Goal: Information Seeking & Learning: Learn about a topic

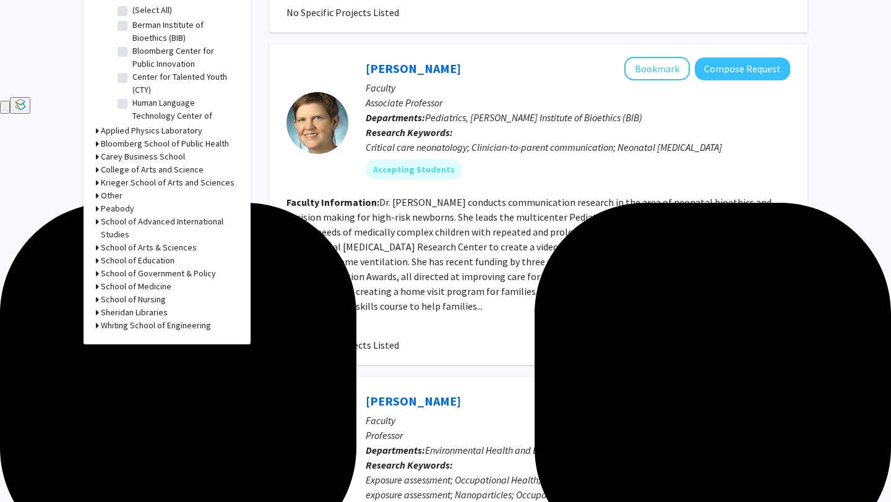
scroll to position [415, 0]
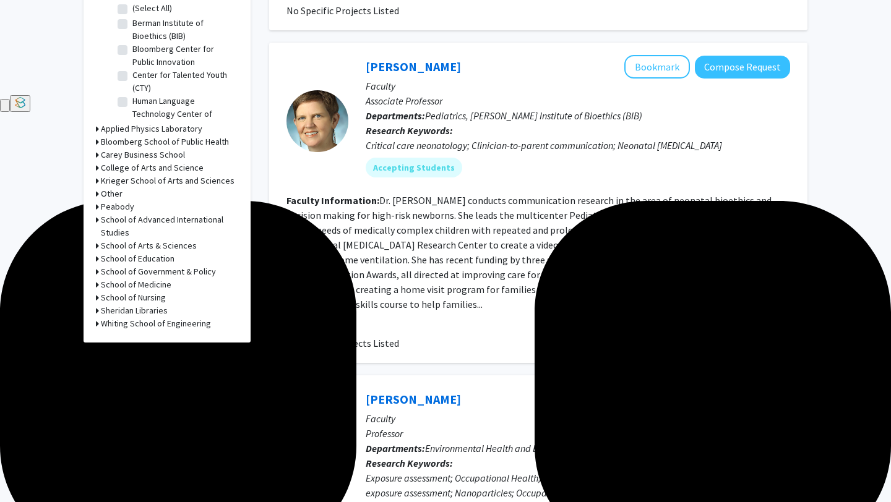
click at [381, 197] on fg-read-more "Dr. [PERSON_NAME] conducts communication research in the area of neonatal bioet…" at bounding box center [538, 252] width 504 height 116
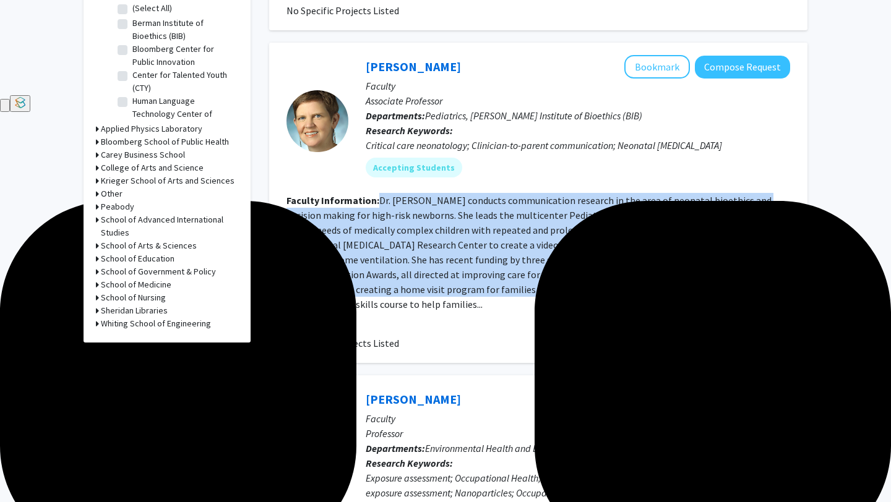
drag, startPoint x: 381, startPoint y: 197, endPoint x: 590, endPoint y: 293, distance: 230.1
click at [597, 294] on fg-read-more "Dr. [PERSON_NAME] conducts communication research in the area of neonatal bioet…" at bounding box center [538, 252] width 504 height 116
click at [590, 293] on fg-read-more "Dr. [PERSON_NAME] conducts communication research in the area of neonatal bioet…" at bounding box center [538, 252] width 504 height 116
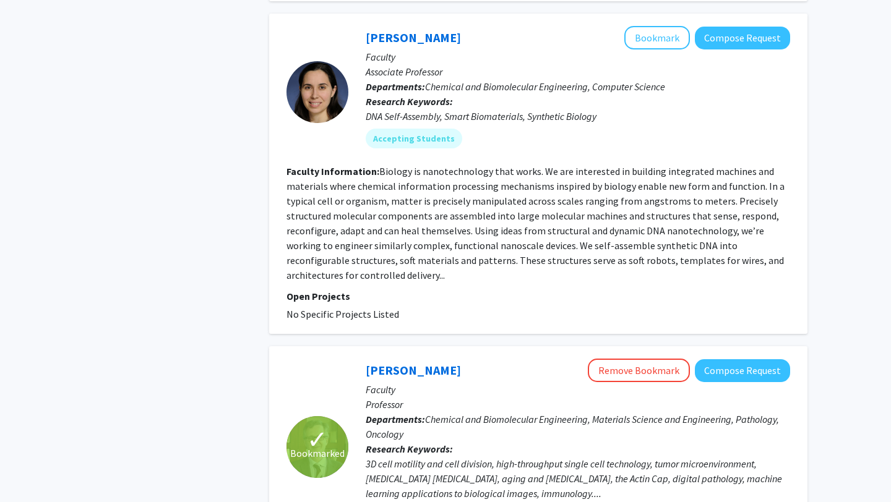
scroll to position [2316, 0]
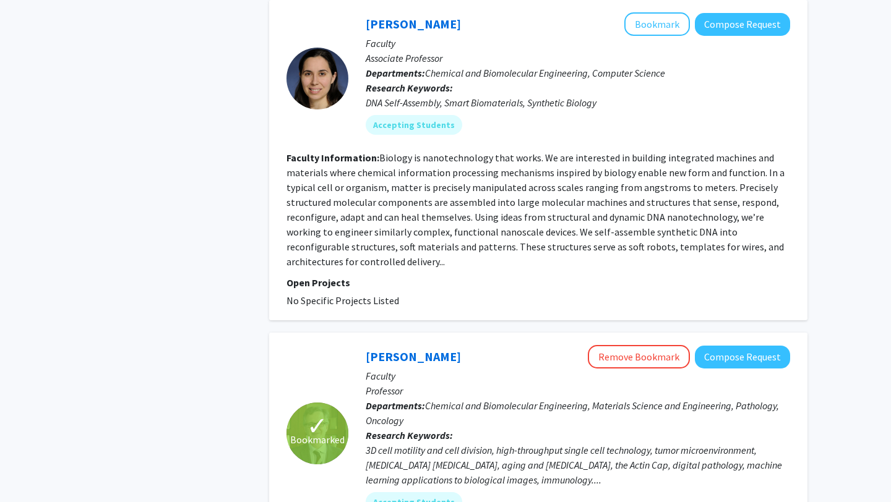
click at [400, 152] on fg-read-more "Biology is nanotechnology that works. We are interested in building integrated …" at bounding box center [535, 210] width 498 height 116
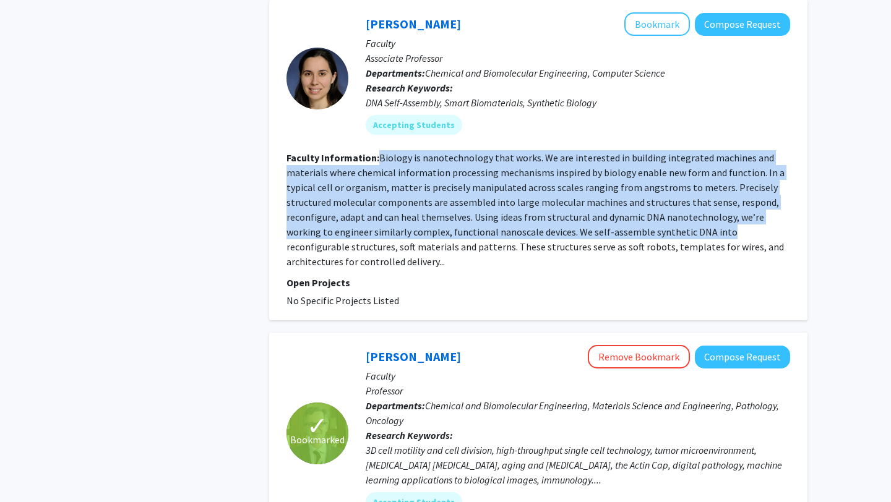
drag, startPoint x: 400, startPoint y: 142, endPoint x: 682, endPoint y: 216, distance: 291.6
click at [682, 217] on fg-read-more "Biology is nanotechnology that works. We are interested in building integrated …" at bounding box center [535, 210] width 498 height 116
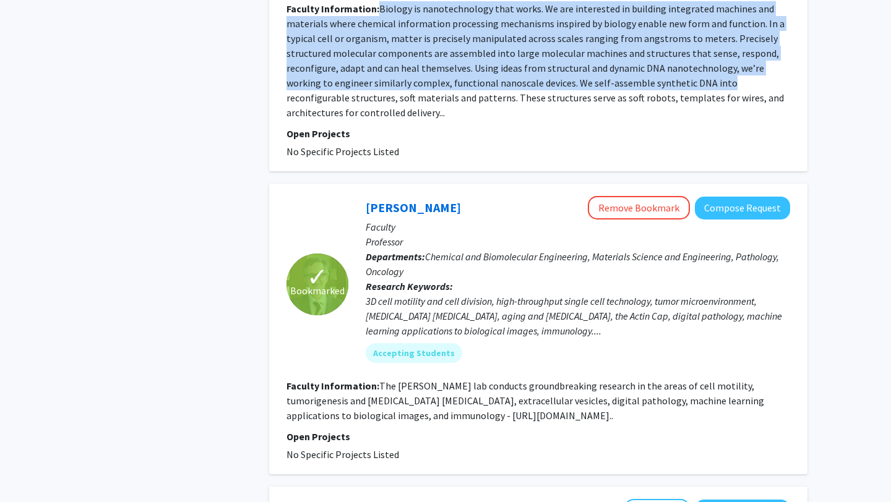
scroll to position [2502, 0]
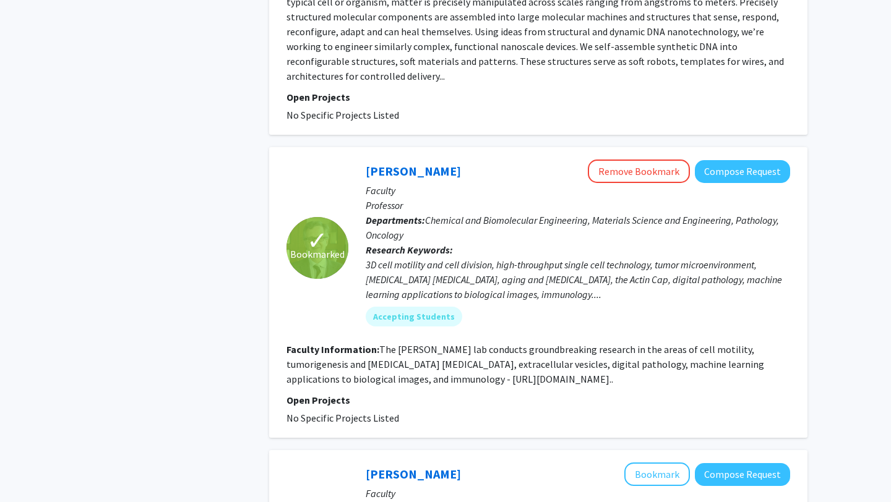
click at [600, 243] on p "Research Keywords: 3D cell motility and cell division, high-throughput single c…" at bounding box center [578, 272] width 424 height 59
click at [581, 257] on div "3D cell motility and cell division, high-throughput single cell technology, tum…" at bounding box center [578, 279] width 424 height 45
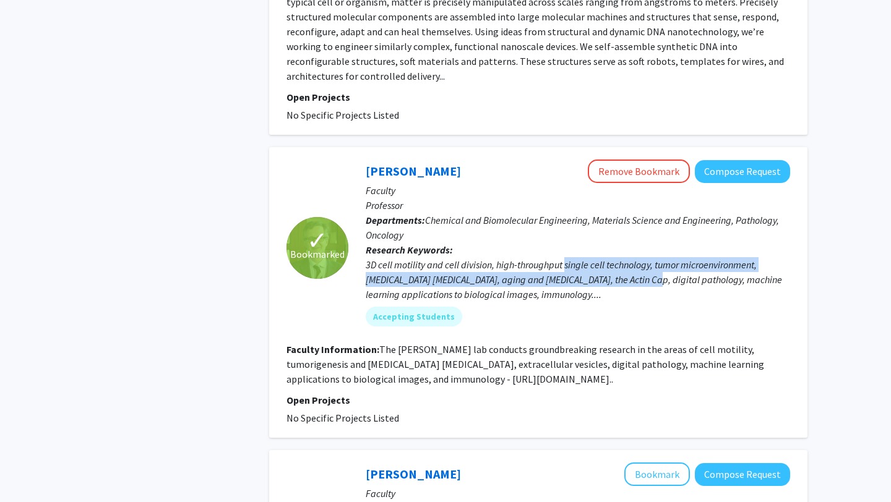
drag, startPoint x: 581, startPoint y: 249, endPoint x: 588, endPoint y: 260, distance: 13.1
click at [588, 260] on div "3D cell motility and cell division, high-throughput single cell technology, tum…" at bounding box center [578, 279] width 424 height 45
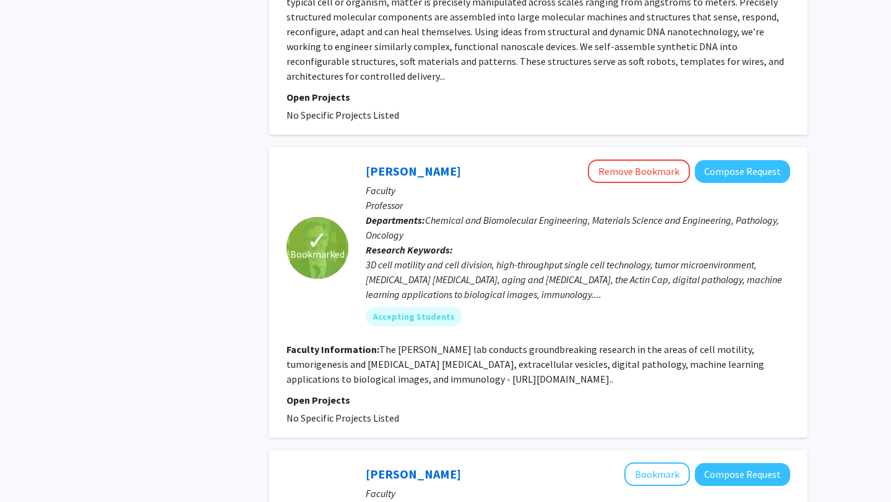
click at [588, 260] on div "3D cell motility and cell division, high-throughput single cell technology, tum…" at bounding box center [578, 279] width 424 height 45
click at [354, 364] on fg-read-more "The [PERSON_NAME] lab conducts groundbreaking research in the areas of cell mot…" at bounding box center [525, 364] width 478 height 42
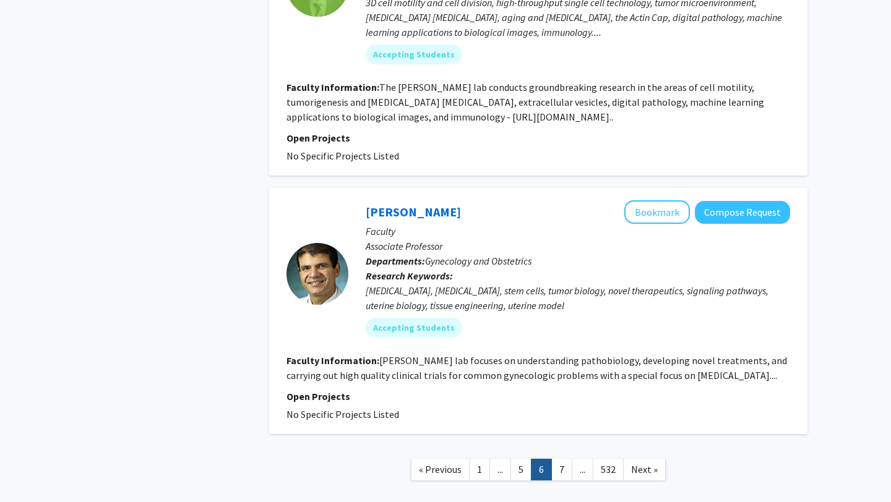
scroll to position [2818, 0]
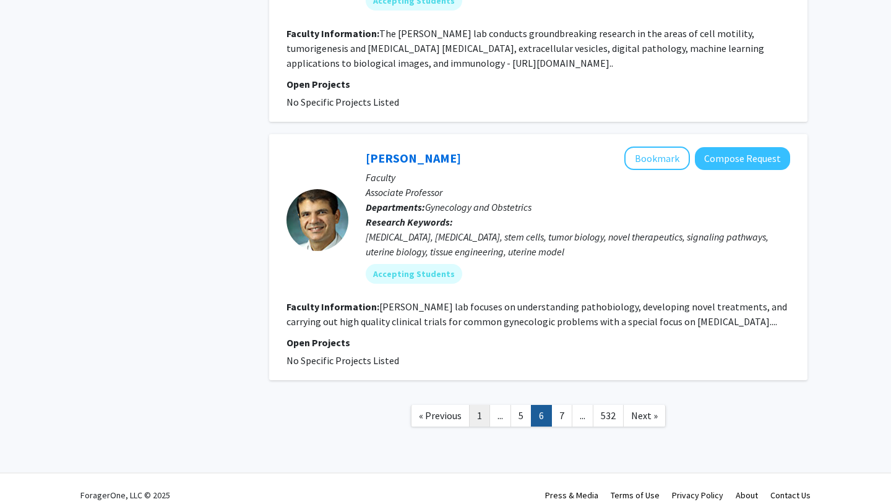
click at [476, 405] on link "1" at bounding box center [479, 416] width 21 height 22
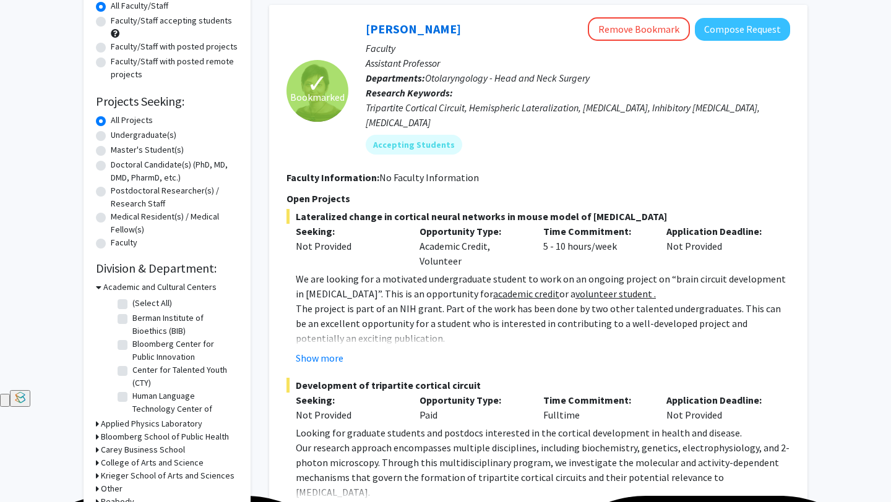
scroll to position [126, 0]
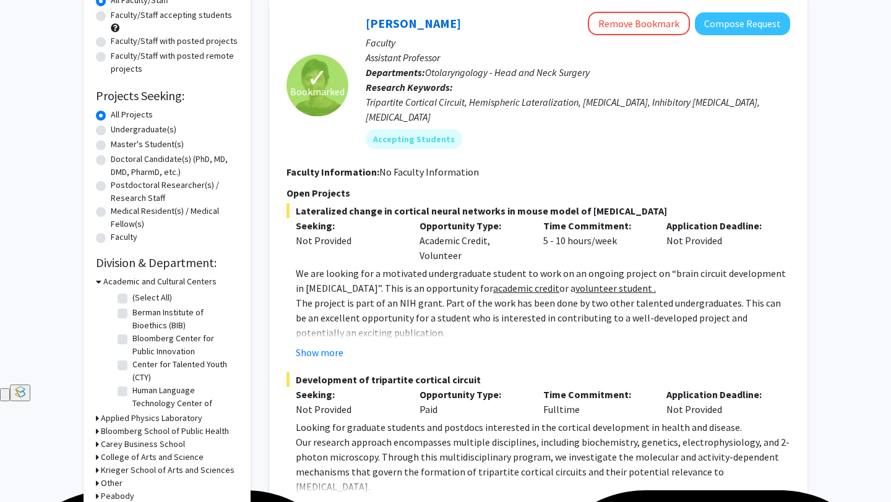
click at [493, 282] on u "academic credit" at bounding box center [526, 288] width 66 height 12
click at [334, 328] on fg-read-more "We are looking for a motivated undergraduate student to work on an ongoing proj…" at bounding box center [538, 313] width 504 height 94
click at [327, 345] on button "Show more" at bounding box center [320, 352] width 48 height 15
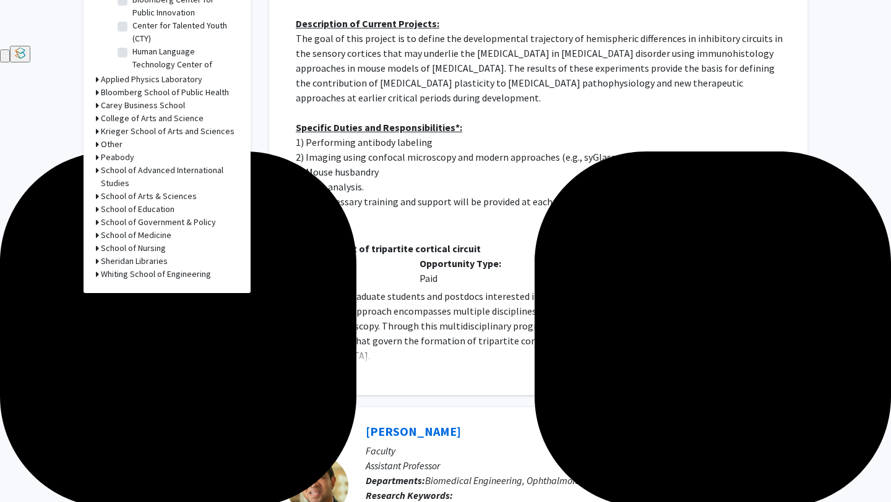
scroll to position [466, 0]
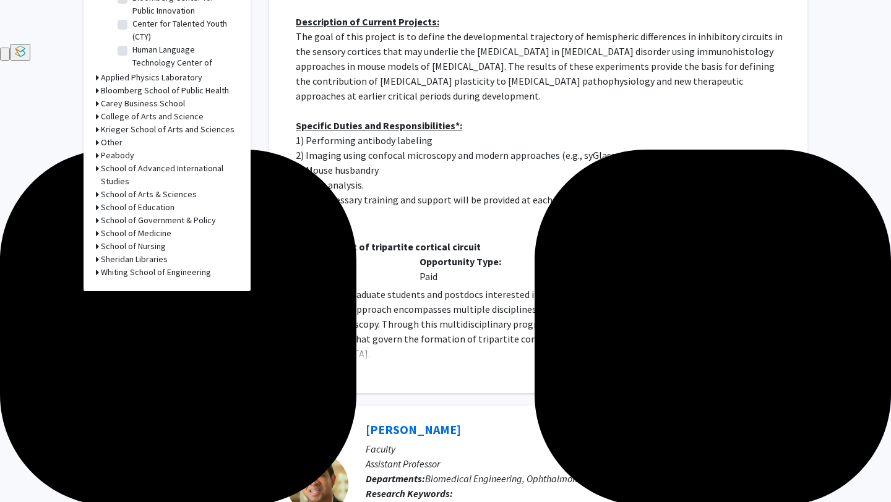
click at [319, 366] on button "Show more" at bounding box center [320, 373] width 48 height 15
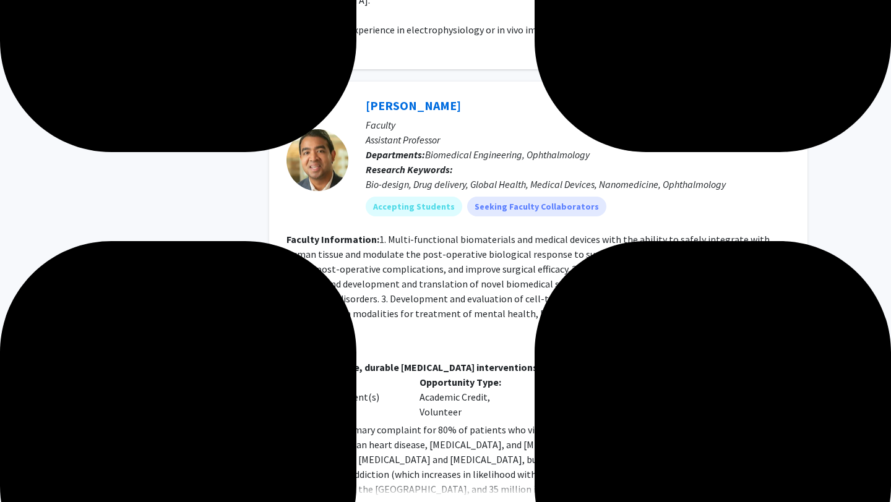
scroll to position [827, 0]
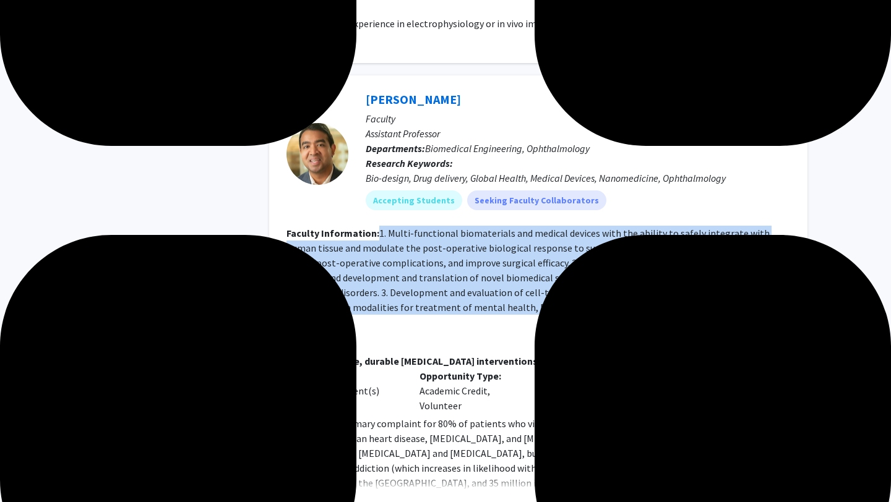
drag, startPoint x: 378, startPoint y: 220, endPoint x: 429, endPoint y: 316, distance: 109.0
click at [429, 317] on fg-search-faculty "[PERSON_NAME] Bookmark Compose Request Faculty Assistant Professor Departments:…" at bounding box center [538, 468] width 504 height 760
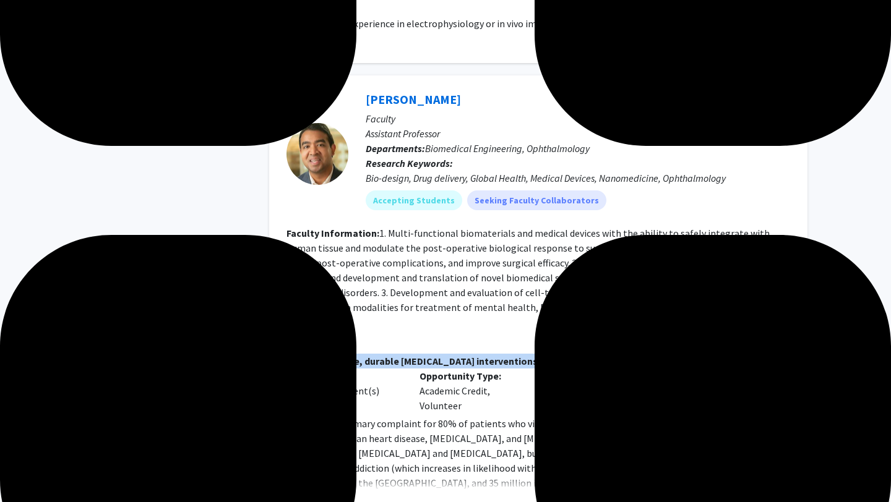
drag, startPoint x: 429, startPoint y: 317, endPoint x: 641, endPoint y: 330, distance: 212.0
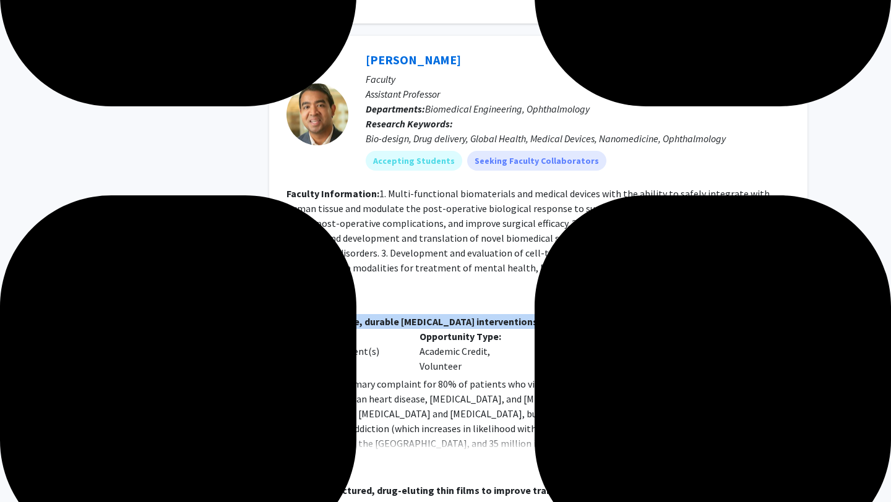
scroll to position [888, 0]
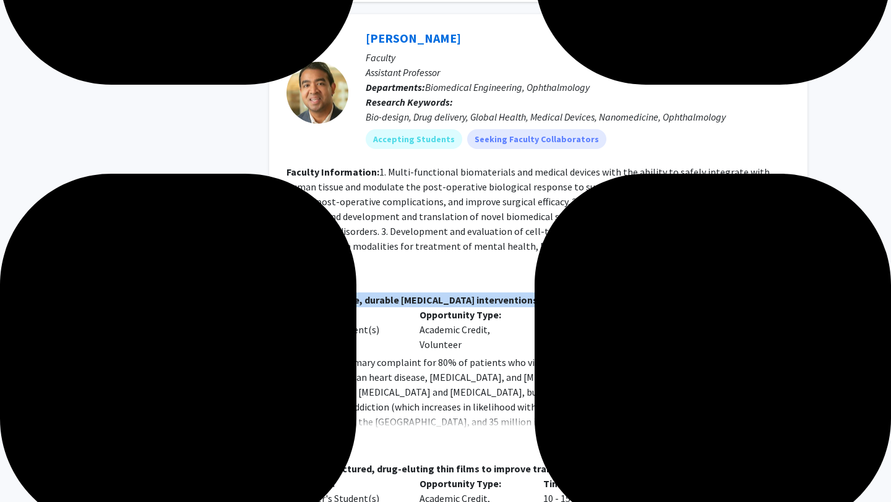
click at [322, 434] on button "Show more" at bounding box center [320, 441] width 48 height 15
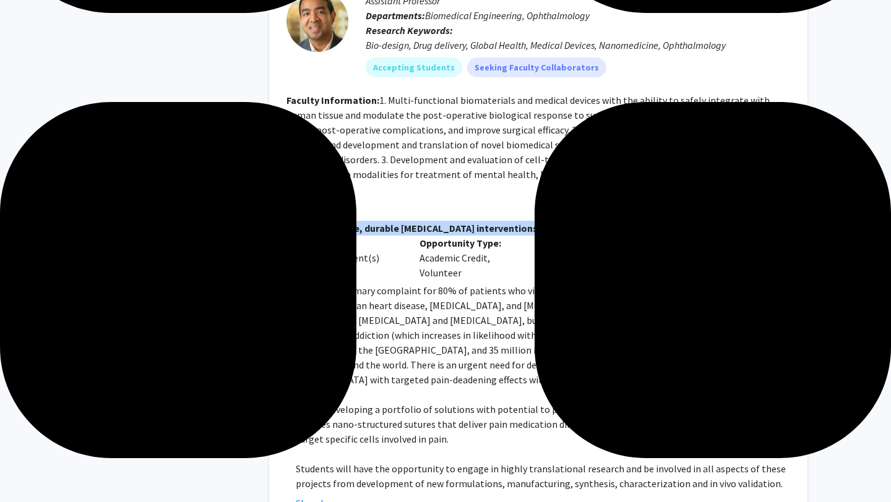
scroll to position [969, 0]
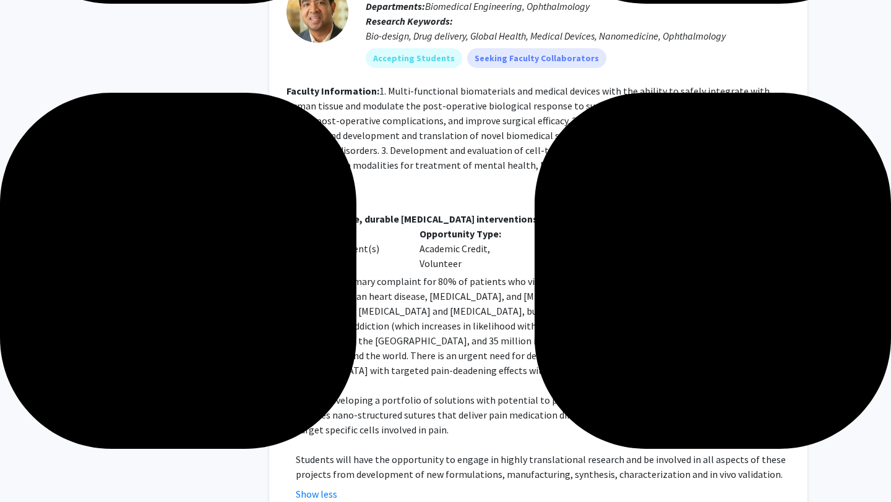
click at [337, 378] on p at bounding box center [543, 385] width 494 height 15
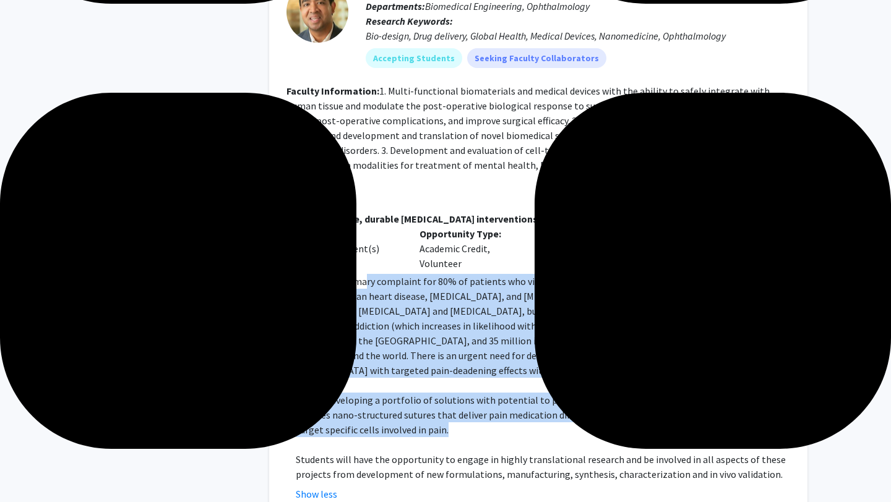
drag, startPoint x: 365, startPoint y: 246, endPoint x: 484, endPoint y: 406, distance: 200.3
click at [484, 406] on div "Pain is the primary complaint for 80% of patients who visit the doctor, and aff…" at bounding box center [543, 378] width 494 height 208
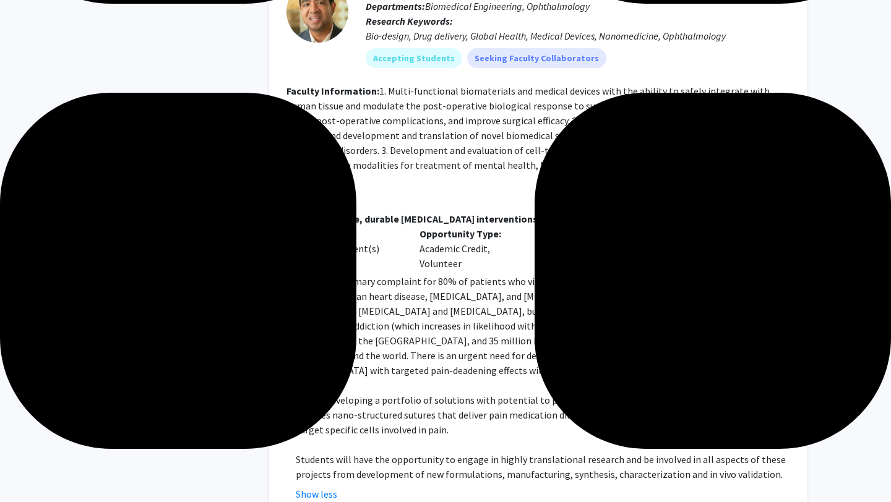
click at [498, 405] on p "We are developing a portfolio of solutions with potential to provide safe, effe…" at bounding box center [543, 415] width 494 height 45
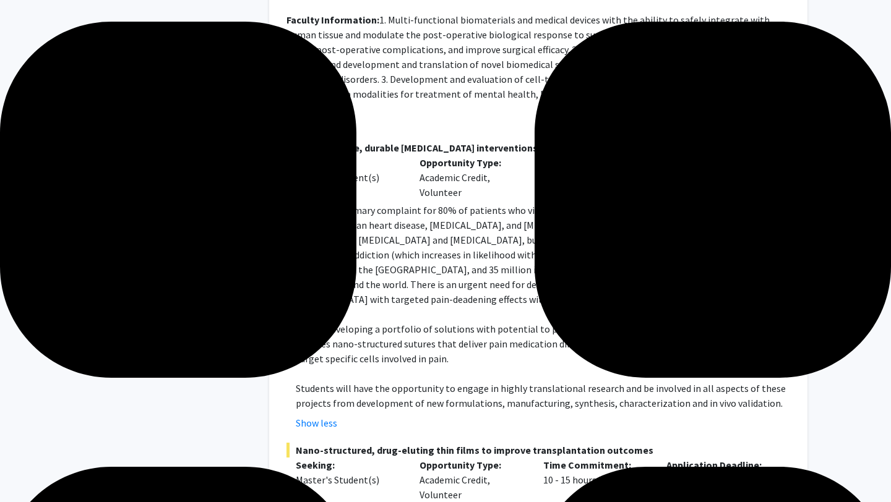
click at [515, 381] on p "Students will have the opportunity to engage in highly translational research a…" at bounding box center [543, 396] width 494 height 30
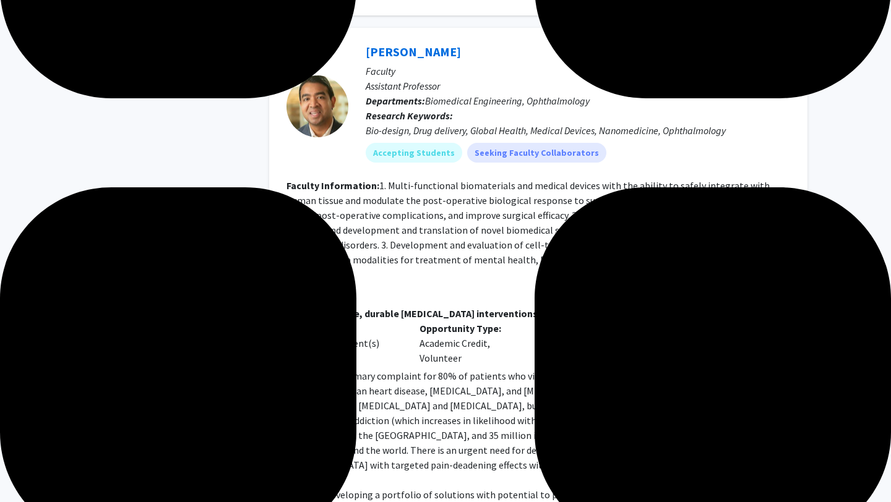
scroll to position [850, 0]
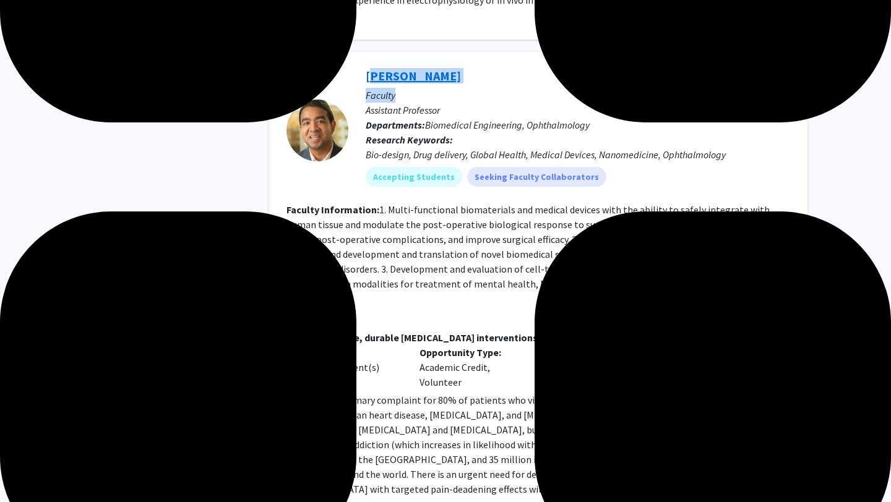
drag, startPoint x: 457, startPoint y: 74, endPoint x: 366, endPoint y: 62, distance: 91.7
click at [366, 64] on div "[PERSON_NAME] Bookmark Compose Request Faculty Assistant Professor Departments:…" at bounding box center [569, 130] width 442 height 132
click at [481, 132] on p "Research Keywords: Bio-design, Drug delivery, Global Health, Medical Devices, N…" at bounding box center [578, 147] width 424 height 30
click at [654, 67] on button "Bookmark" at bounding box center [657, 76] width 66 height 24
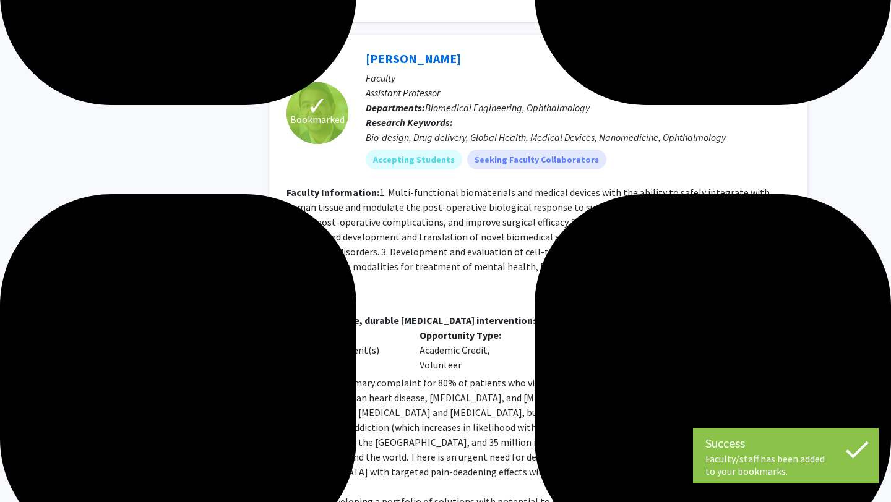
scroll to position [862, 0]
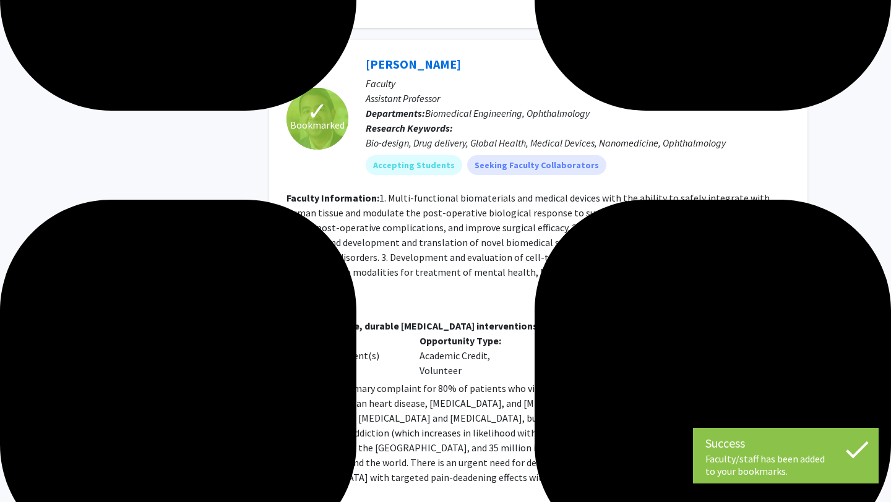
click at [650, 53] on button "Remove Bookmark" at bounding box center [639, 65] width 102 height 24
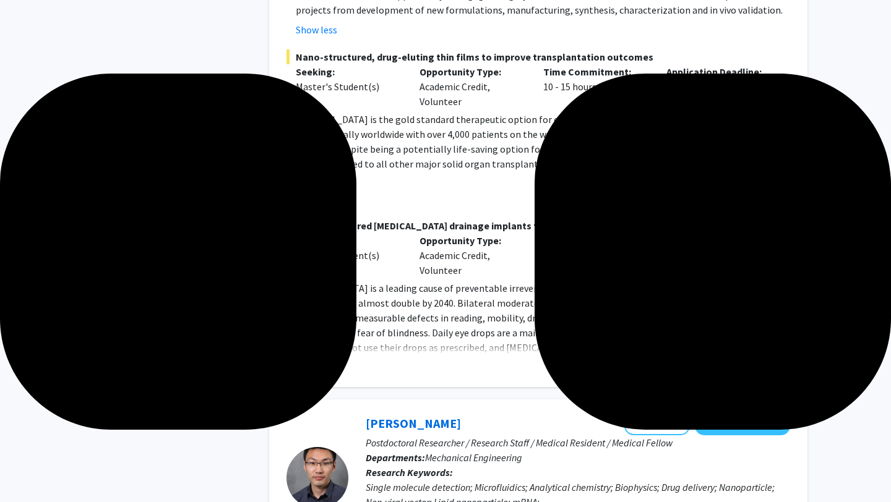
scroll to position [1437, 0]
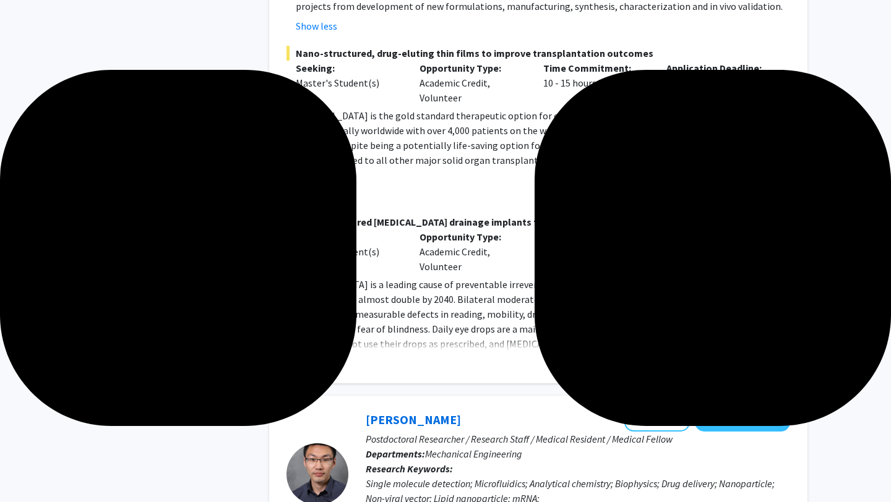
click at [309, 356] on button "Show more" at bounding box center [320, 363] width 48 height 15
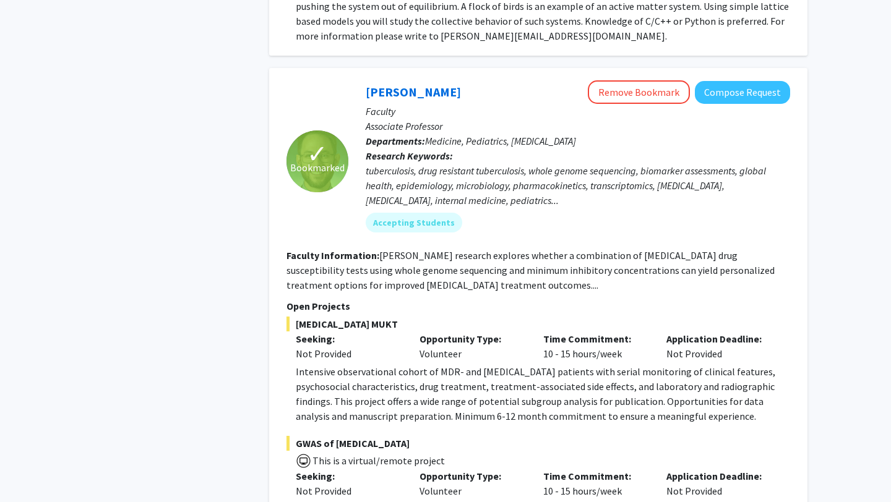
scroll to position [3197, 0]
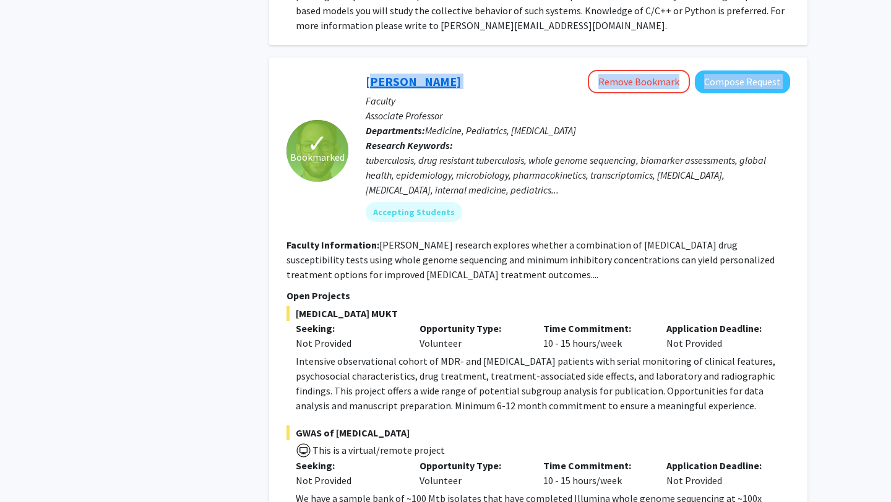
drag, startPoint x: 523, startPoint y: 29, endPoint x: 367, endPoint y: 16, distance: 156.5
click at [367, 70] on div "[PERSON_NAME] Remove Bookmark Compose Request" at bounding box center [578, 82] width 424 height 24
copy div "[PERSON_NAME] Remove Bookmark Compose Request"
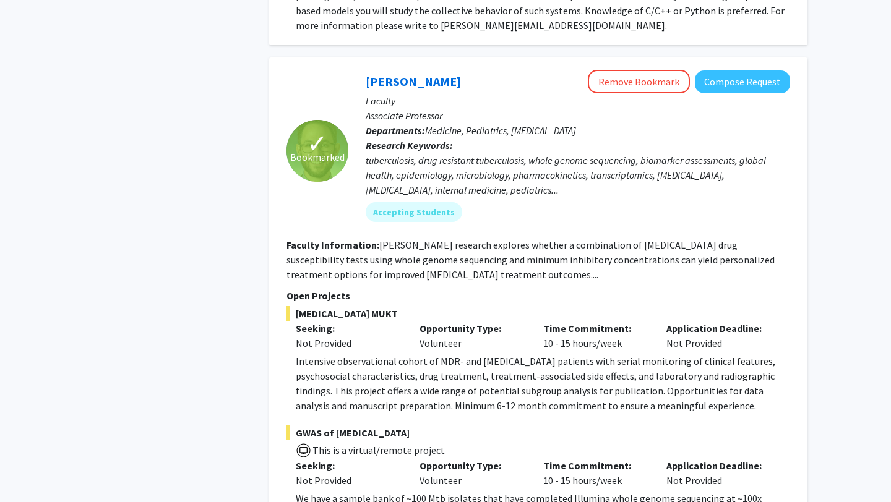
click at [442, 239] on fg-read-more "[PERSON_NAME] research explores whether a combination of [MEDICAL_DATA] drug su…" at bounding box center [530, 260] width 488 height 42
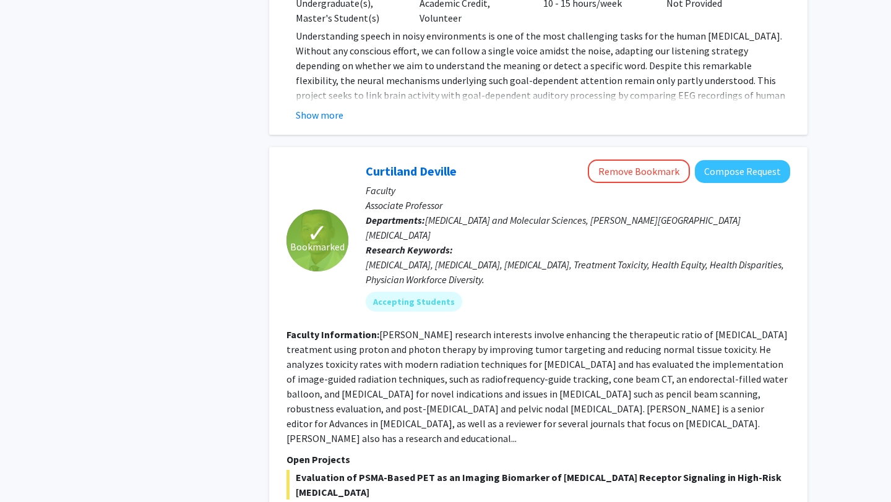
scroll to position [4481, 0]
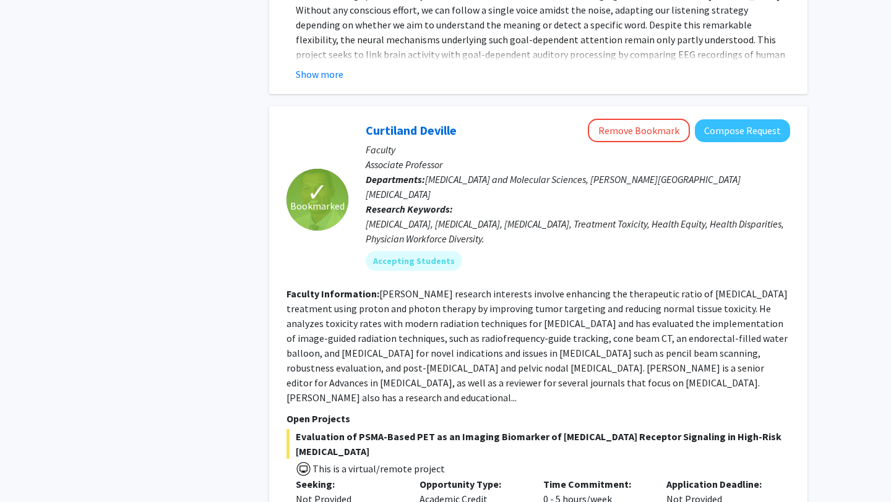
click at [382, 288] on fg-read-more "[PERSON_NAME] research interests involve enhancing the therapeutic ratio of [ME…" at bounding box center [536, 346] width 501 height 116
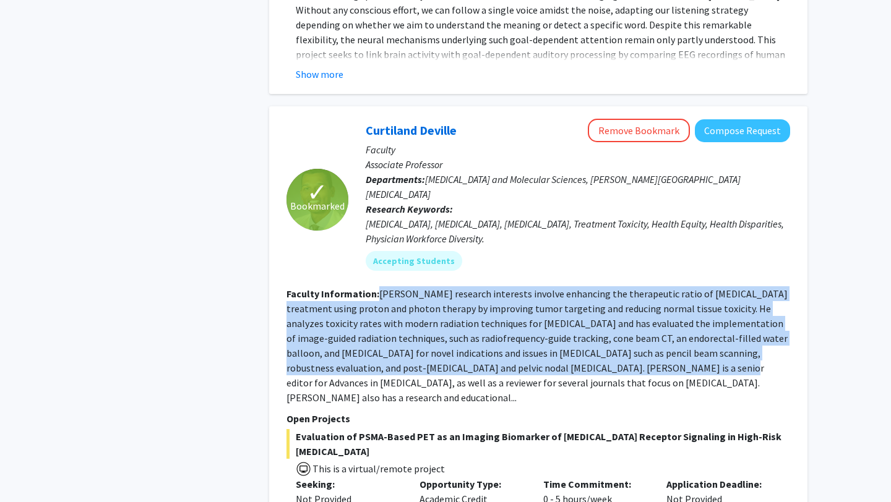
drag, startPoint x: 382, startPoint y: 174, endPoint x: 586, endPoint y: 249, distance: 217.1
click at [586, 288] on fg-read-more "[PERSON_NAME] research interests involve enhancing the therapeutic ratio of [ME…" at bounding box center [536, 346] width 501 height 116
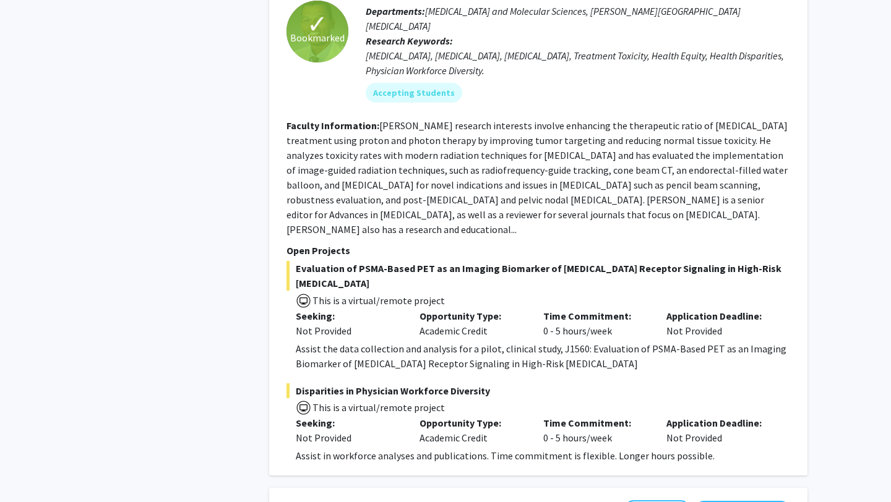
scroll to position [4651, 0]
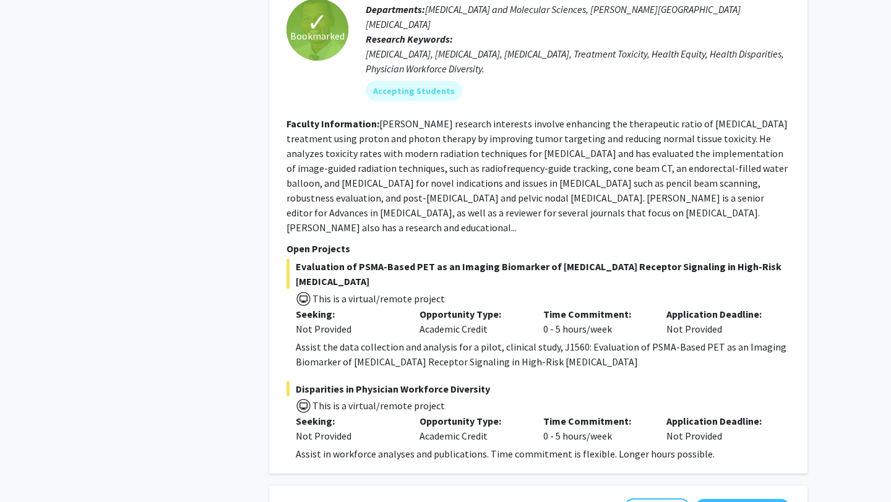
click at [463, 340] on div "Assist the data collection and analysis for a pilot, clinical study, J1560: Eva…" at bounding box center [543, 355] width 494 height 30
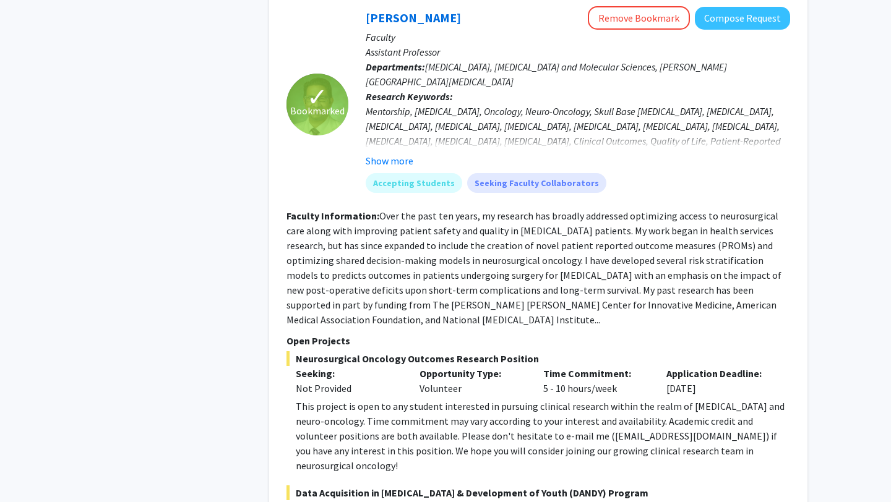
scroll to position [5818, 0]
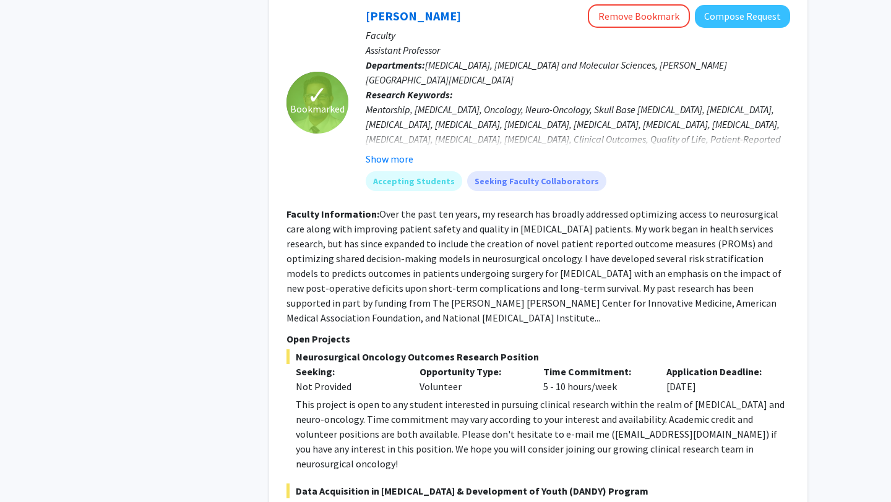
click at [451, 397] on div "This project is open to any student interested in pursuing clinical research wi…" at bounding box center [543, 434] width 494 height 74
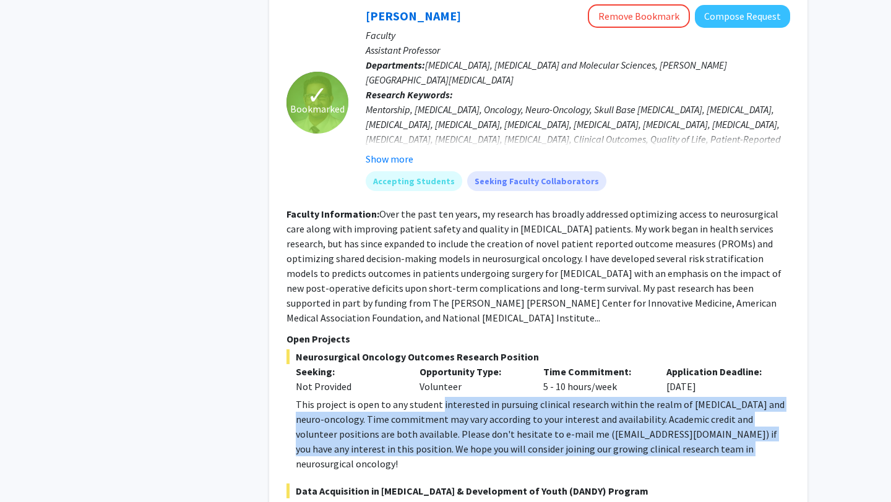
drag, startPoint x: 451, startPoint y: 246, endPoint x: 673, endPoint y: 281, distance: 224.2
click at [673, 397] on div "This project is open to any student interested in pursuing clinical research wi…" at bounding box center [543, 434] width 494 height 74
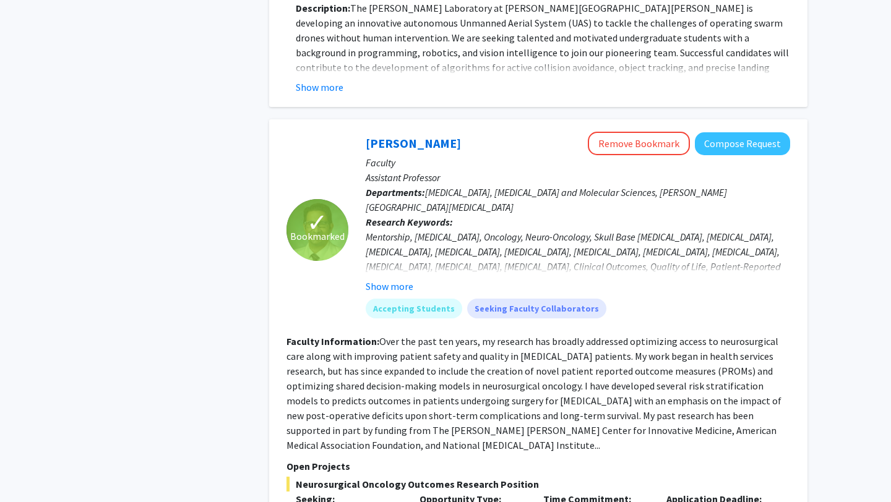
scroll to position [5690, 0]
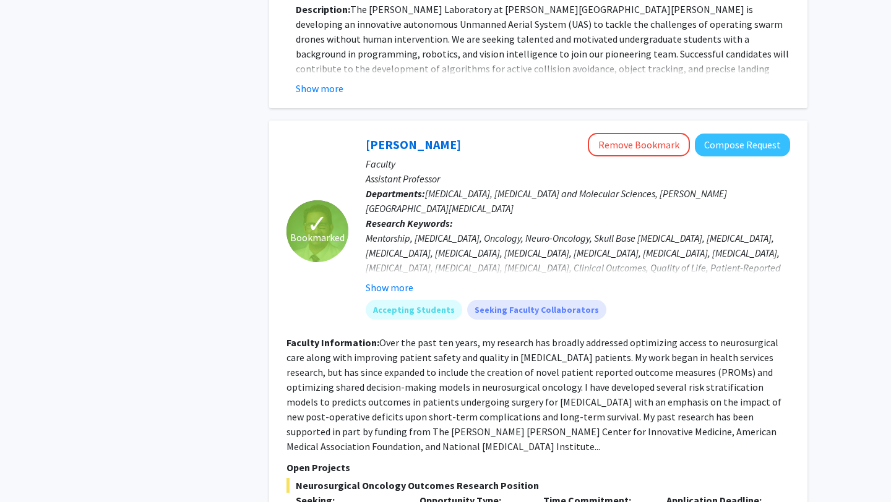
click at [377, 231] on fg-read-more "Mentorship, [MEDICAL_DATA], Oncology, Neuro-Oncology, Skull Base [MEDICAL_DATA]…" at bounding box center [578, 263] width 424 height 64
click at [380, 337] on fg-read-more "Over the past ten years, my research has broadly addressed optimizing access to…" at bounding box center [533, 395] width 495 height 116
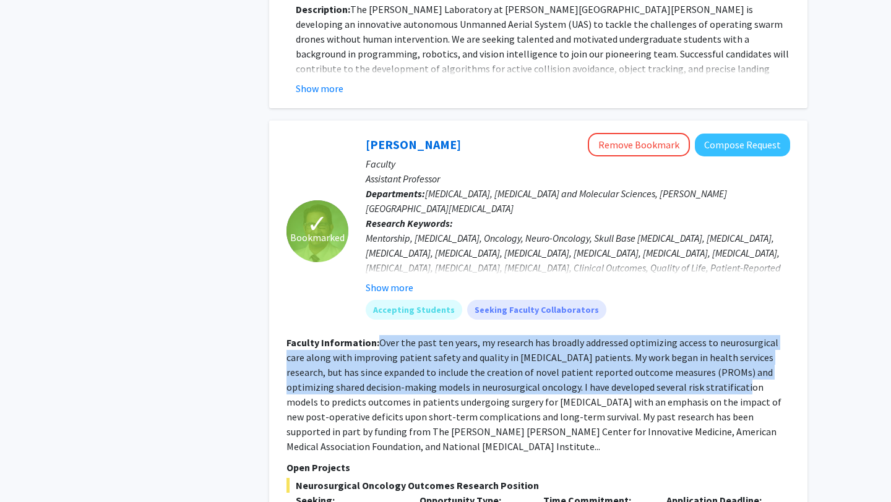
drag, startPoint x: 380, startPoint y: 196, endPoint x: 671, endPoint y: 236, distance: 293.5
click at [671, 337] on fg-read-more "Over the past ten years, my research has broadly addressed optimizing access to…" at bounding box center [533, 395] width 495 height 116
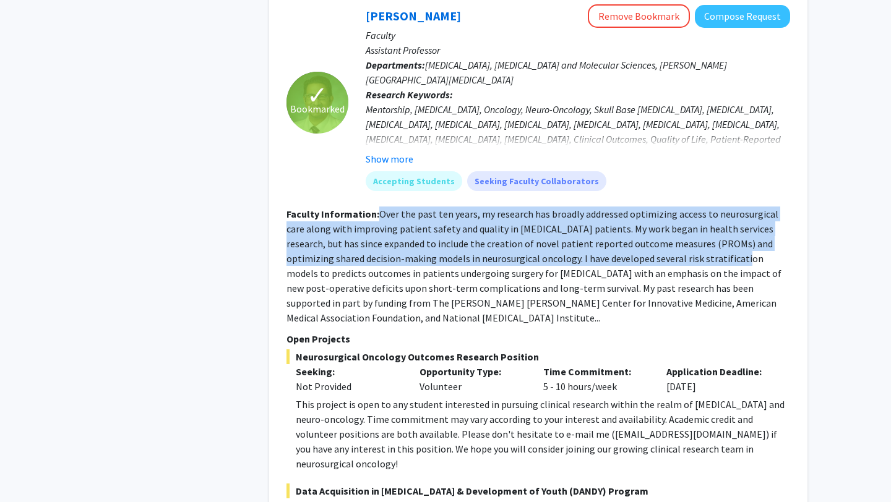
scroll to position [5826, 0]
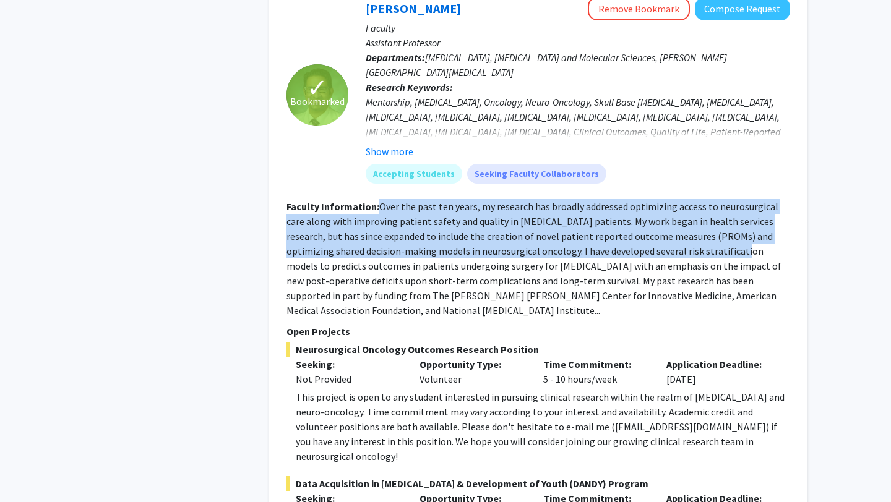
click at [551, 390] on div "This project is open to any student interested in pursuing clinical research wi…" at bounding box center [543, 427] width 494 height 74
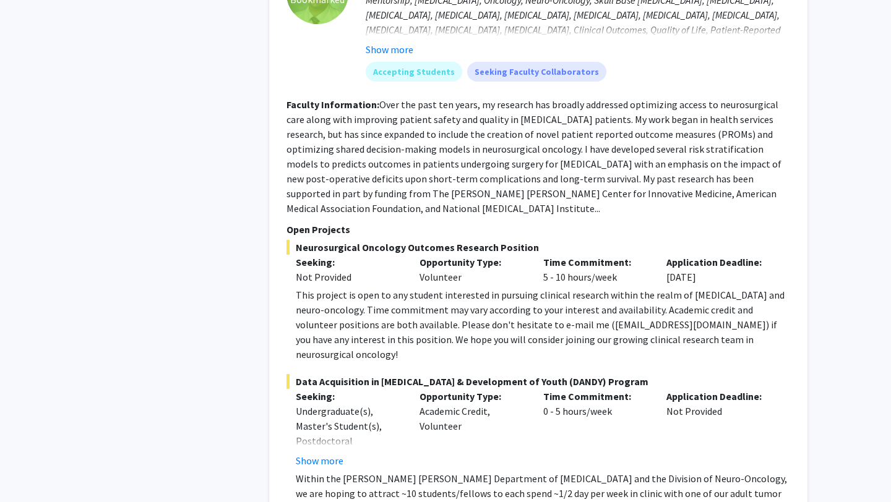
scroll to position [5956, 0]
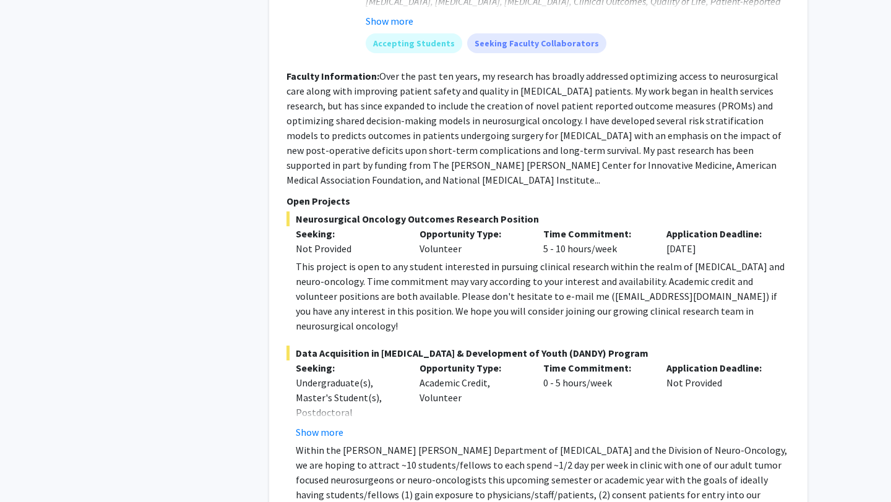
click at [306, 443] on p "Within the [PERSON_NAME] [PERSON_NAME] Department of [MEDICAL_DATA] and the Div…" at bounding box center [543, 495] width 494 height 104
click at [320, 425] on button "Show more" at bounding box center [320, 432] width 48 height 15
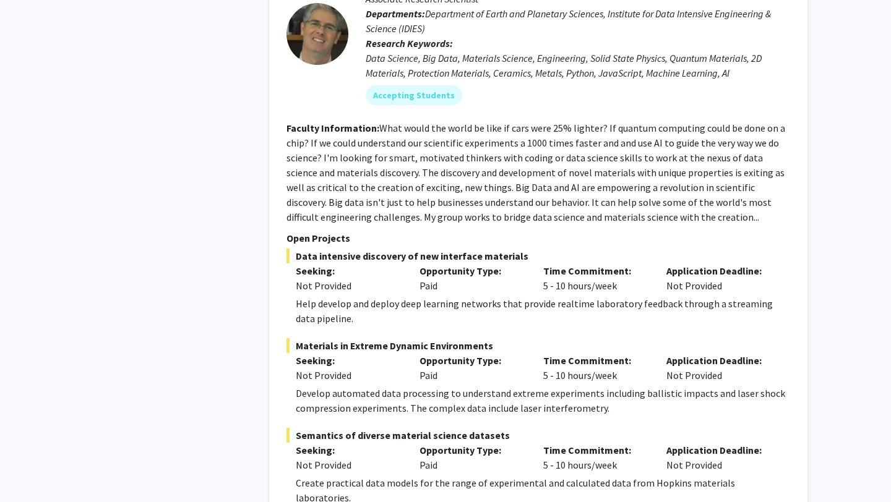
scroll to position [6787, 0]
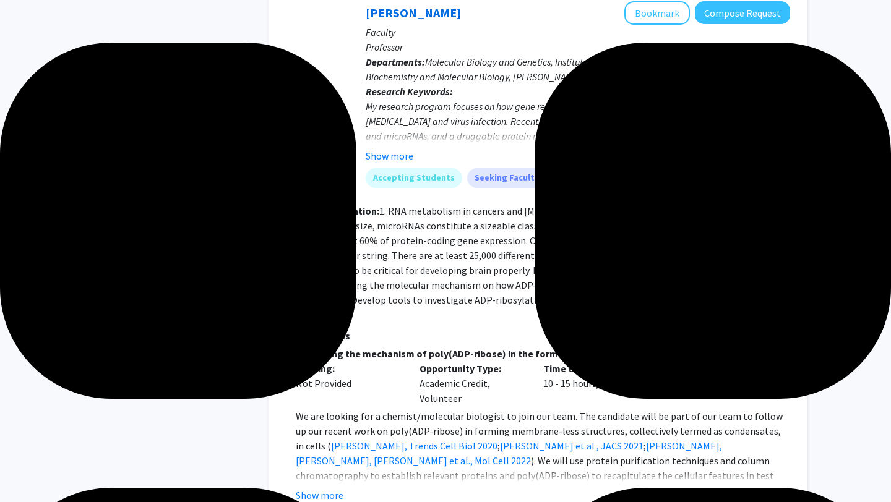
scroll to position [1020, 0]
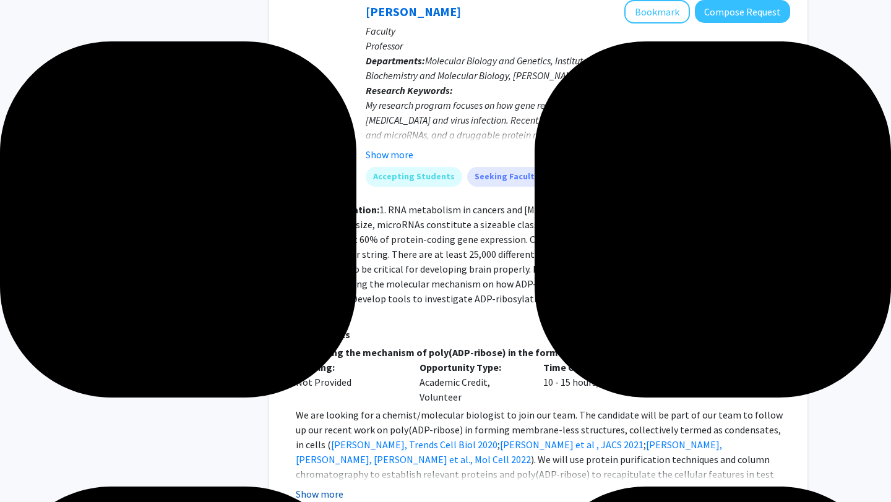
click at [320, 487] on button "Show more" at bounding box center [320, 494] width 48 height 15
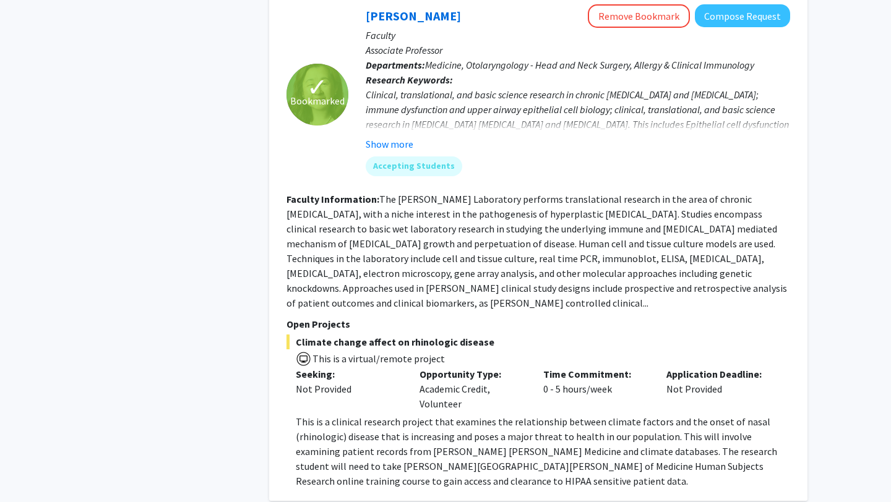
scroll to position [2072, 0]
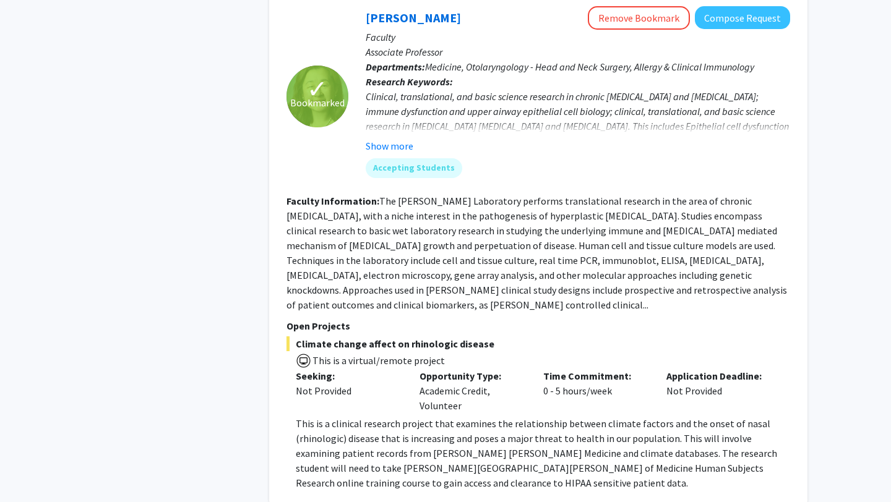
click at [345, 416] on p "This is a clinical research project that examines the relationship between clim…" at bounding box center [543, 453] width 494 height 74
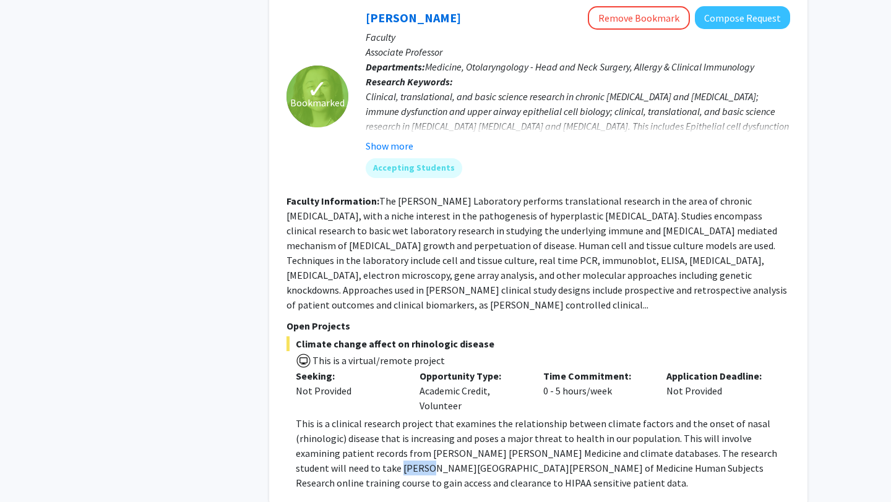
click at [345, 416] on p "This is a clinical research project that examines the relationship between clim…" at bounding box center [543, 453] width 494 height 74
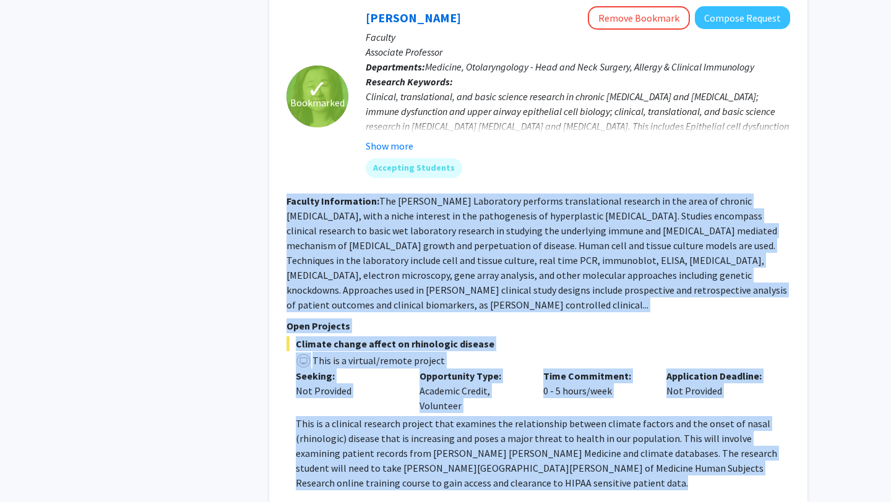
drag, startPoint x: 345, startPoint y: 397, endPoint x: 408, endPoint y: 234, distance: 174.3
click at [408, 234] on fg-search-faculty "✓ Bookmarked [PERSON_NAME] Remove Bookmark Compose Request Faculty Associate Pr…" at bounding box center [538, 248] width 504 height 485
click at [408, 237] on section "Faculty Information: The [PERSON_NAME] Laboratory performs translational resear…" at bounding box center [538, 253] width 504 height 119
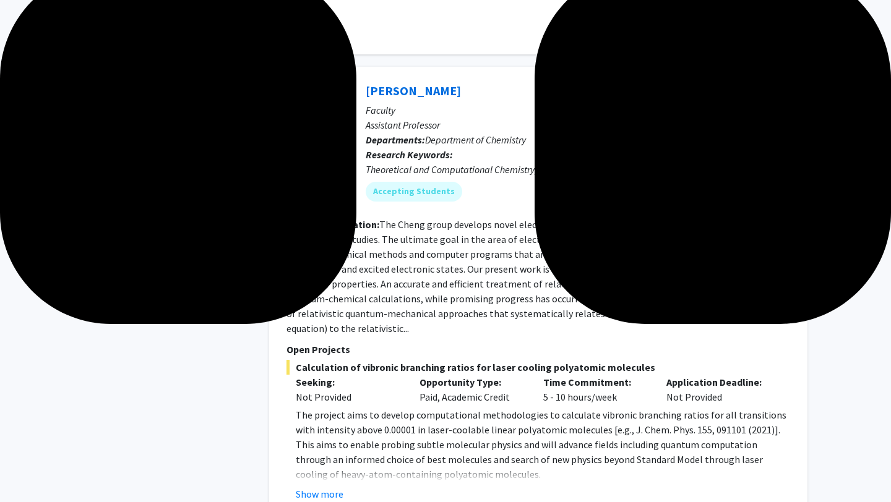
scroll to position [1299, 0]
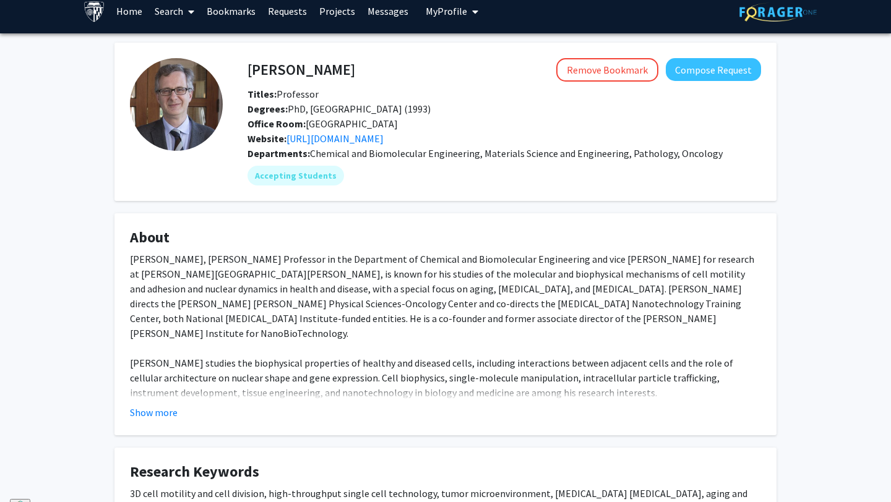
scroll to position [12, 0]
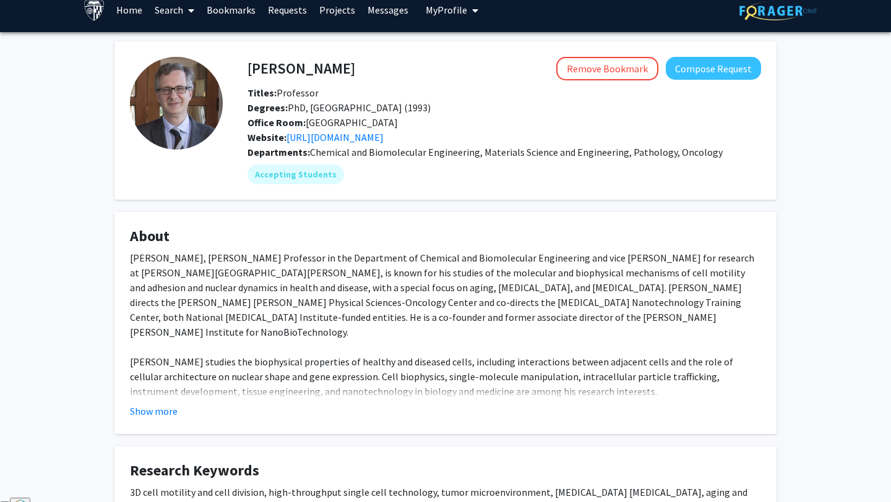
click at [182, 66] on img at bounding box center [176, 103] width 93 height 93
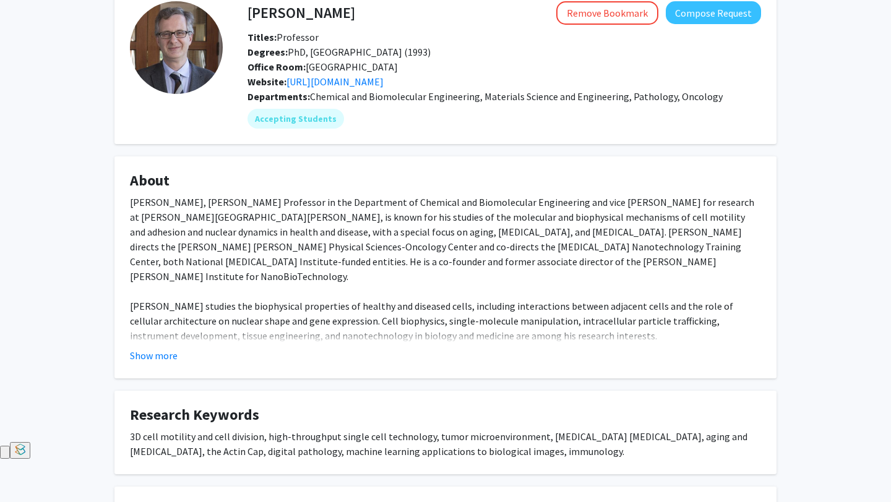
scroll to position [69, 0]
click at [161, 350] on button "Show more" at bounding box center [154, 355] width 48 height 15
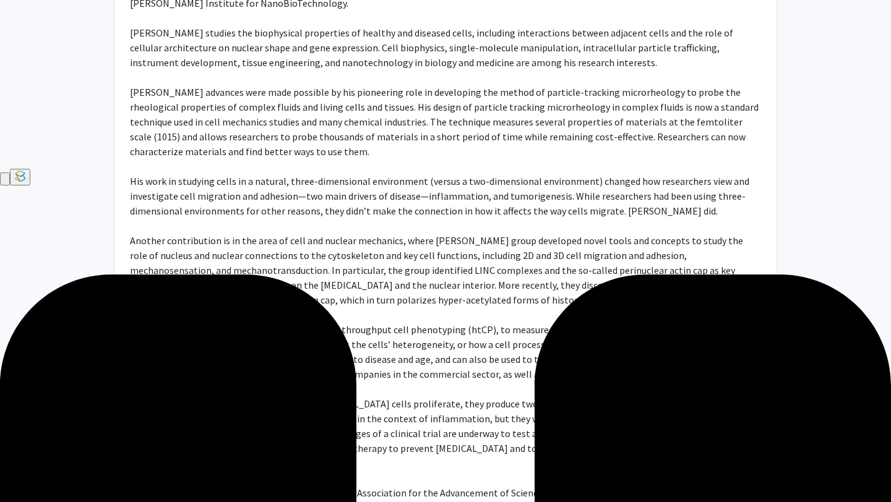
scroll to position [340, 0]
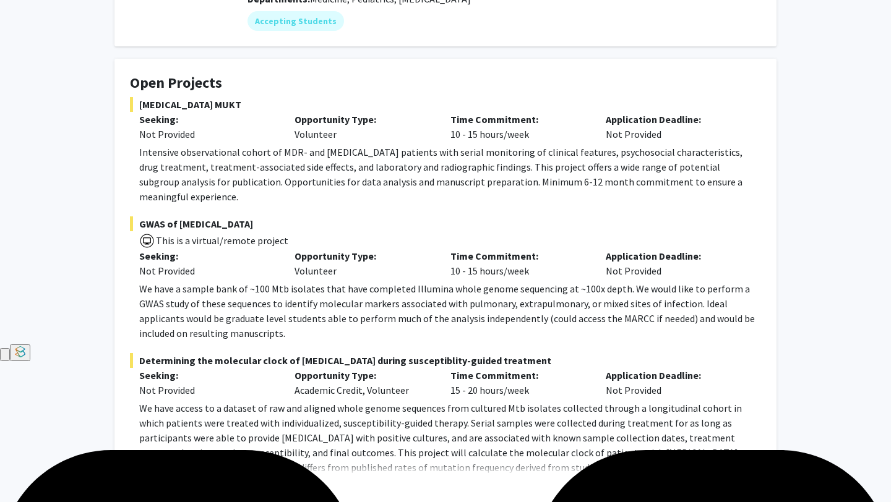
scroll to position [167, 0]
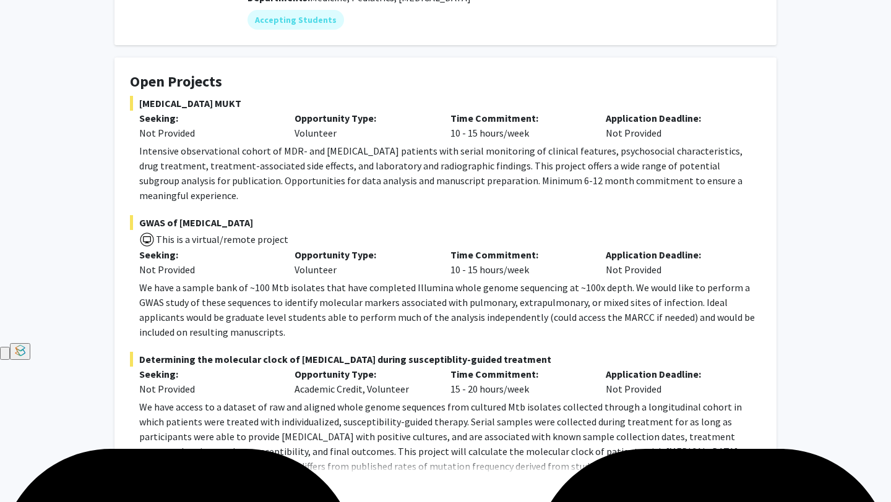
drag, startPoint x: 414, startPoint y: 141, endPoint x: 682, endPoint y: 153, distance: 268.2
click at [682, 153] on div "MDR-TB MUKT Seeking: Not Provided Opportunity Type: Volunteer Time Commitment: …" at bounding box center [445, 149] width 631 height 107
click at [682, 153] on p "Intensive observational cohort of MDR- and [MEDICAL_DATA] patients with serial …" at bounding box center [450, 173] width 622 height 59
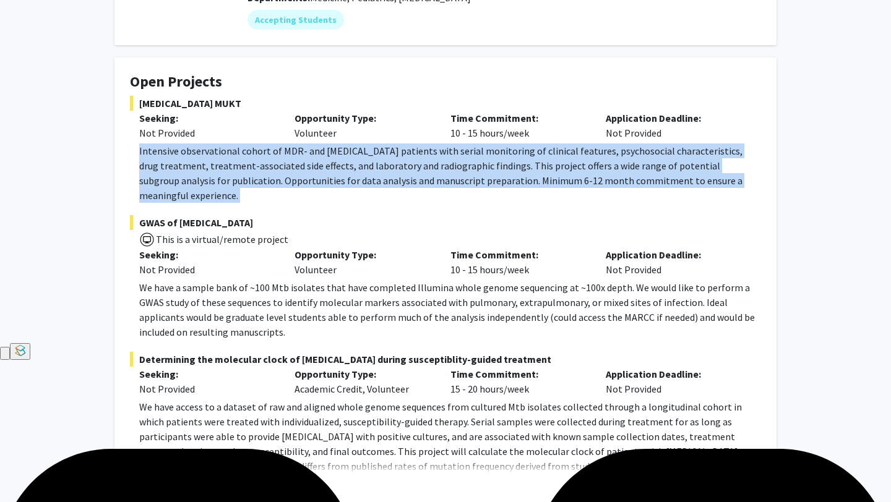
click at [682, 153] on p "Intensive observational cohort of MDR- and [MEDICAL_DATA] patients with serial …" at bounding box center [450, 173] width 622 height 59
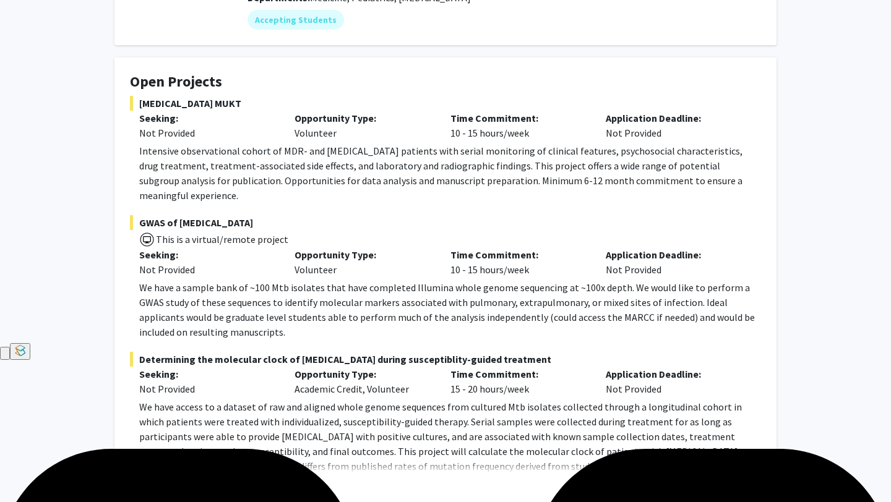
click at [682, 153] on p "Intensive observational cohort of MDR- and [MEDICAL_DATA] patients with serial …" at bounding box center [450, 173] width 622 height 59
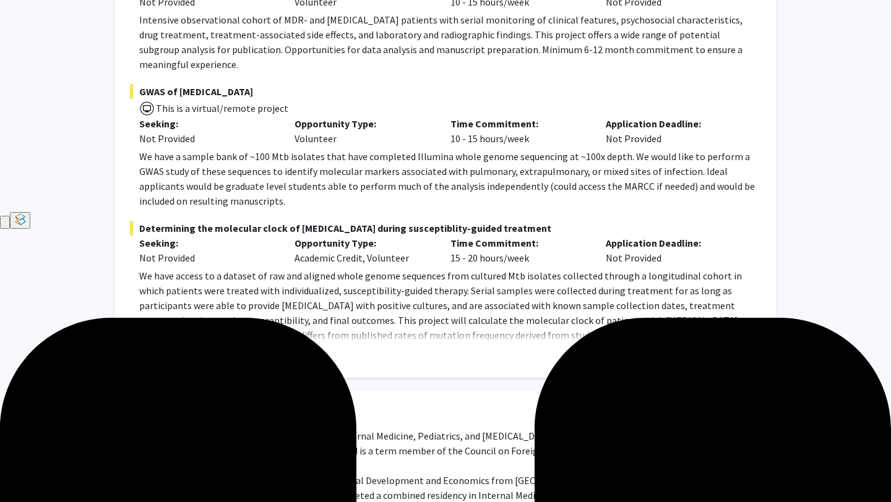
scroll to position [299, 0]
click at [155, 347] on button "Show more" at bounding box center [163, 354] width 48 height 15
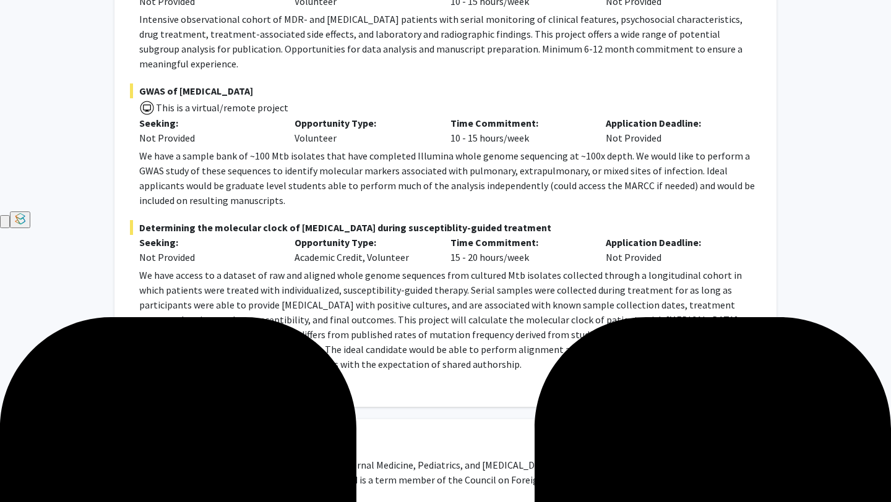
click at [157, 272] on p "We have access to a dataset of raw and aligned whole genome sequences from cult…" at bounding box center [450, 320] width 622 height 104
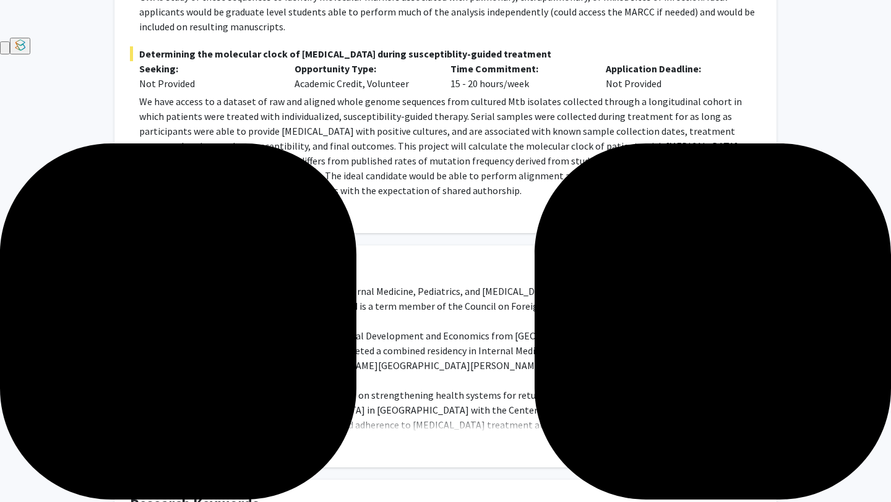
scroll to position [475, 0]
